Goal: Communication & Community: Answer question/provide support

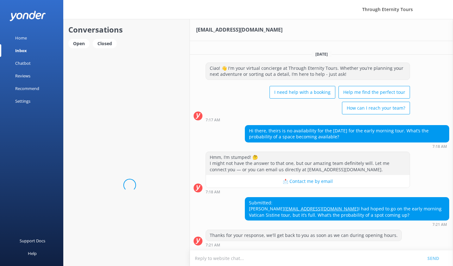
scroll to position [6, 0]
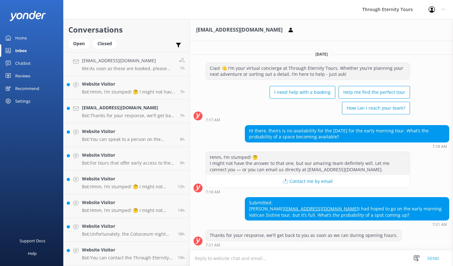
click at [240, 258] on textarea at bounding box center [321, 258] width 263 height 15
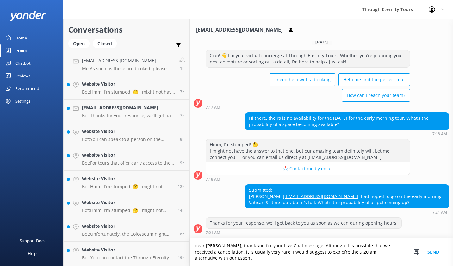
scroll to position [18, 0]
click at [356, 259] on textarea "dear [PERSON_NAME], thank you for your Live Chat message. Although it is possib…" at bounding box center [321, 252] width 263 height 28
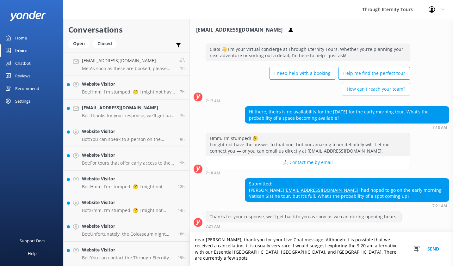
scroll to position [25, 0]
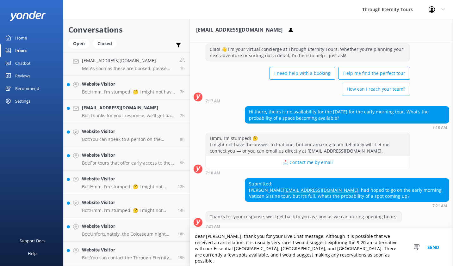
click at [368, 258] on textarea "dear [PERSON_NAME], thank you for your Live Chat message. Although it is possib…" at bounding box center [321, 248] width 263 height 38
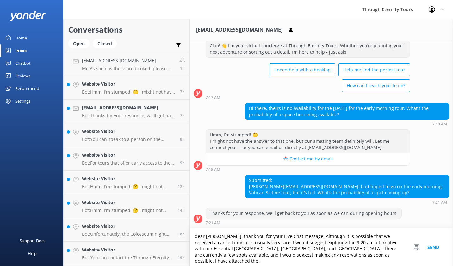
scroll to position [28, 0]
click at [297, 261] on textarea "dear Carmel, thank you for your Live Chat message. Although it is possible that…" at bounding box center [321, 248] width 263 height 38
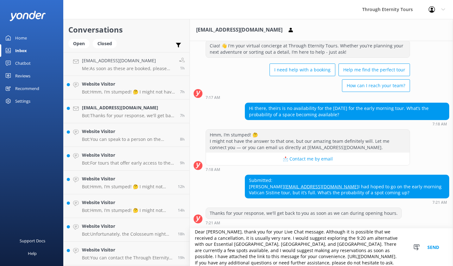
scroll to position [15, 0]
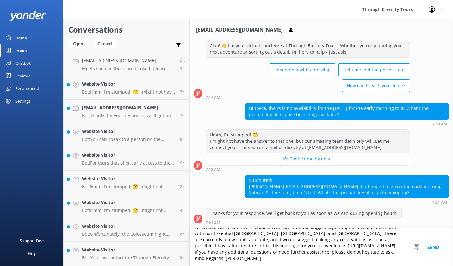
type textarea "Dear Carmel, thank you for your Live Chat message. Although it is possible that…"
click at [436, 245] on button "Send" at bounding box center [433, 248] width 24 height 38
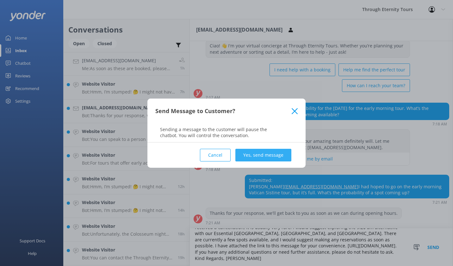
click at [271, 157] on button "Yes, send message" at bounding box center [263, 155] width 56 height 13
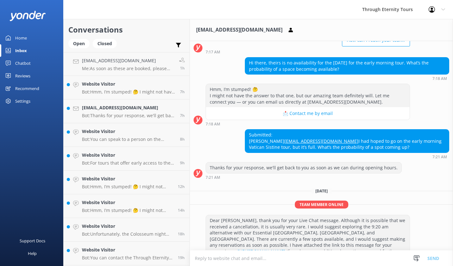
scroll to position [102, 0]
